Goal: Task Accomplishment & Management: Manage account settings

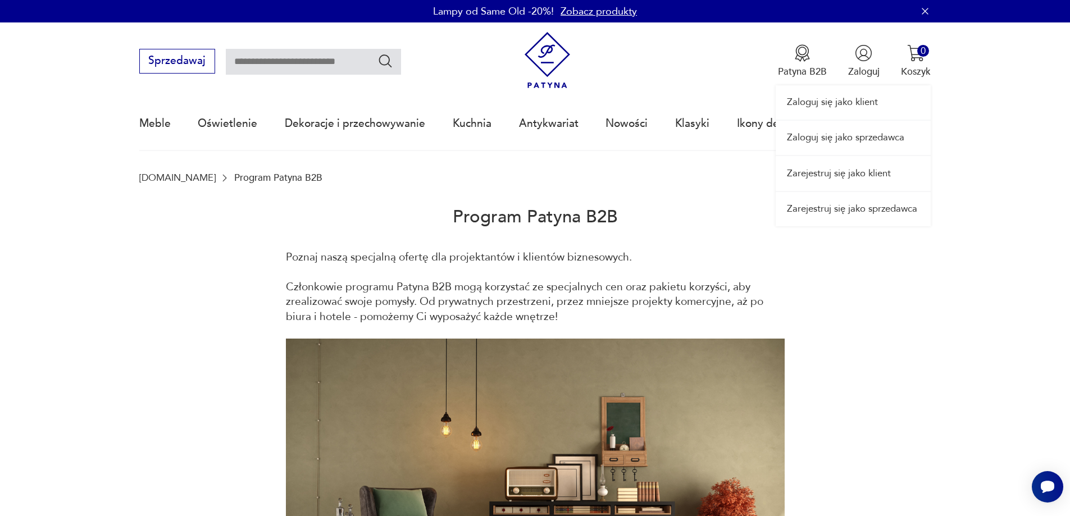
click at [857, 60] on div "Zaloguj się jako klient Zaloguj się jako sprzedawca Zarejestruj się jako klient…" at bounding box center [852, 124] width 155 height 204
click at [864, 54] on div "Zaloguj się jako klient Zaloguj się jako sprzedawca Zarejestruj się jako klient…" at bounding box center [852, 124] width 155 height 204
click at [867, 142] on link "Zaloguj się jako sprzedawca" at bounding box center [852, 138] width 155 height 34
